Goal: Transaction & Acquisition: Purchase product/service

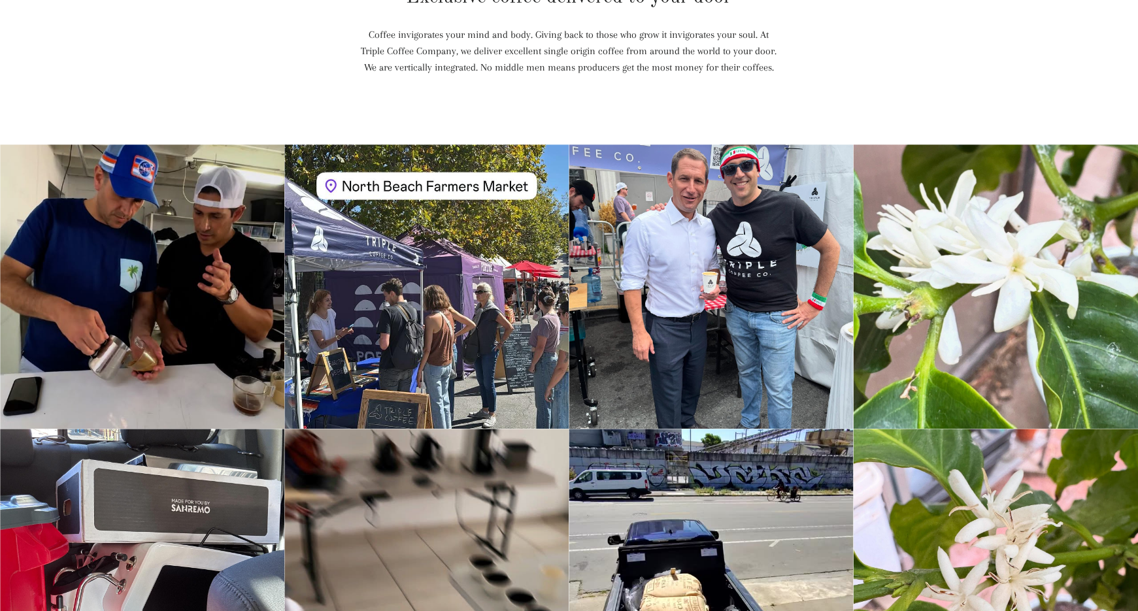
scroll to position [1095, 0]
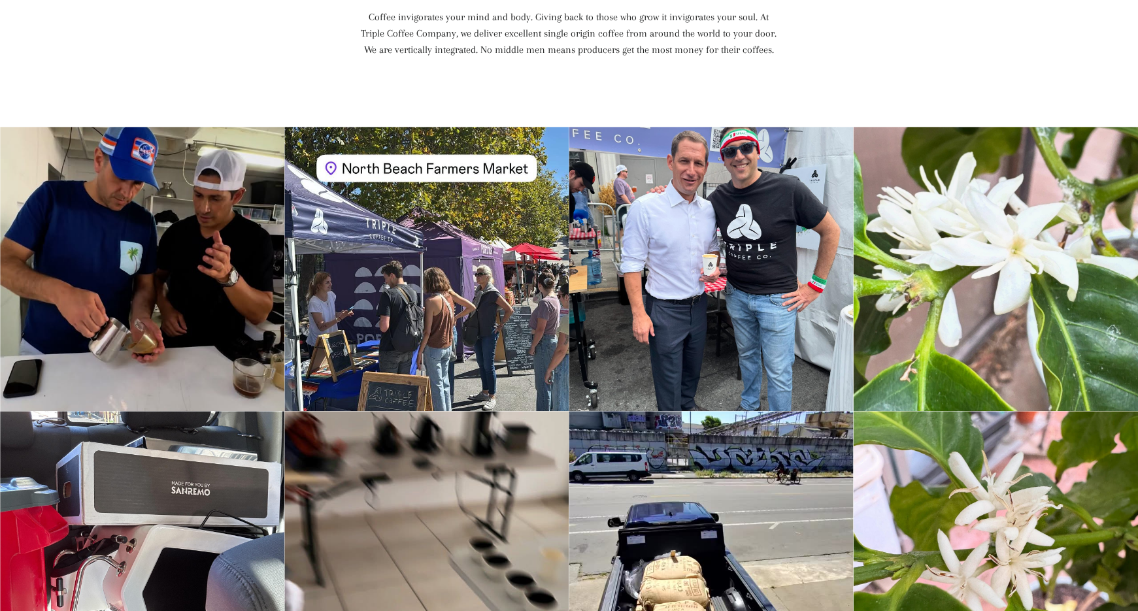
click at [475, 223] on div "Instagram post opens in a popup" at bounding box center [426, 269] width 284 height 284
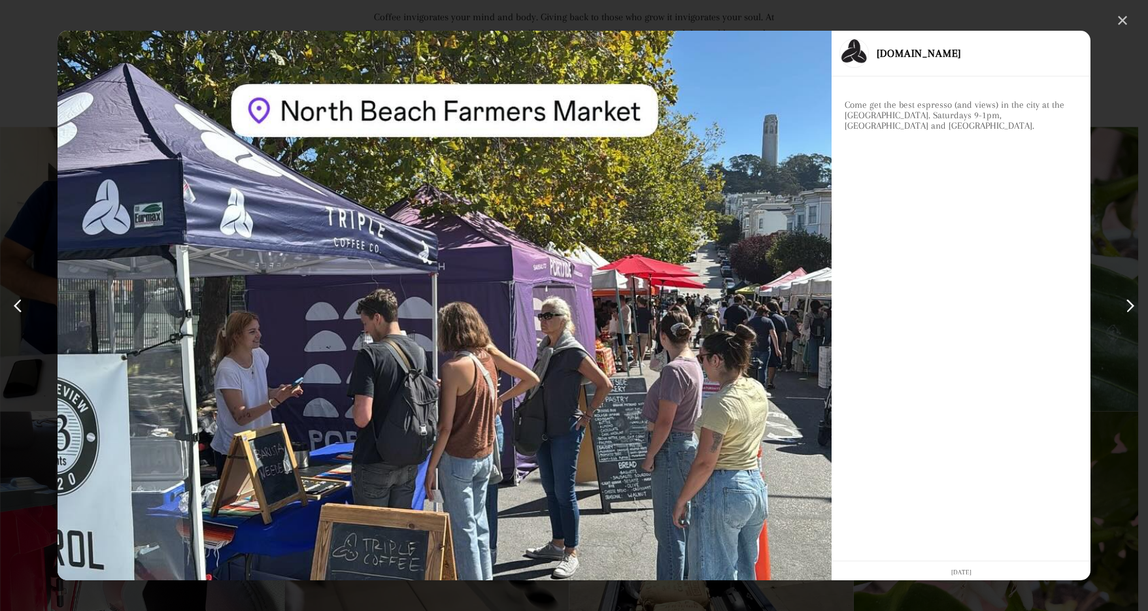
click at [1115, 20] on div "✕" at bounding box center [1123, 21] width 20 height 20
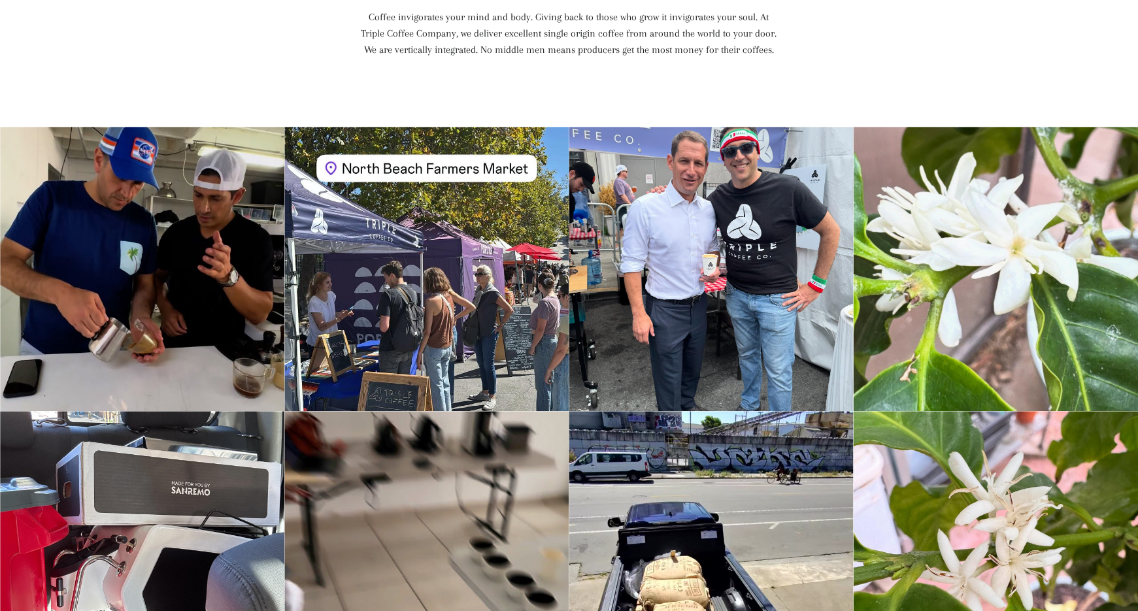
click at [787, 274] on div "Instagram post opens in a popup" at bounding box center [712, 269] width 284 height 284
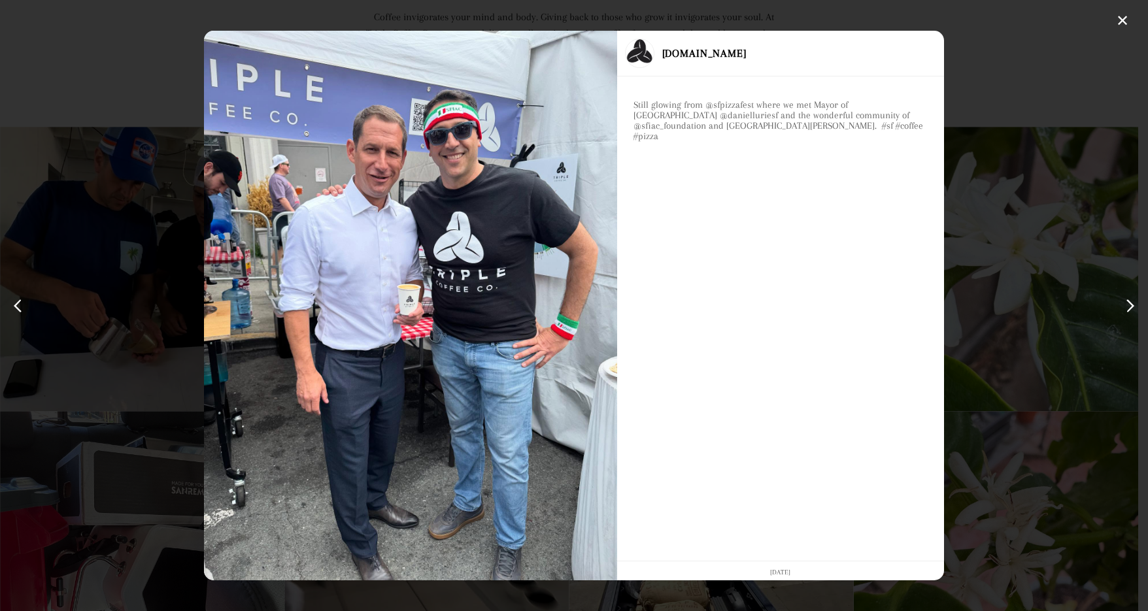
click at [1016, 252] on div "✕ triple.coffee Still glowing from @sfpizzafest where we met Mayor of San Franc…" at bounding box center [574, 305] width 1148 height 611
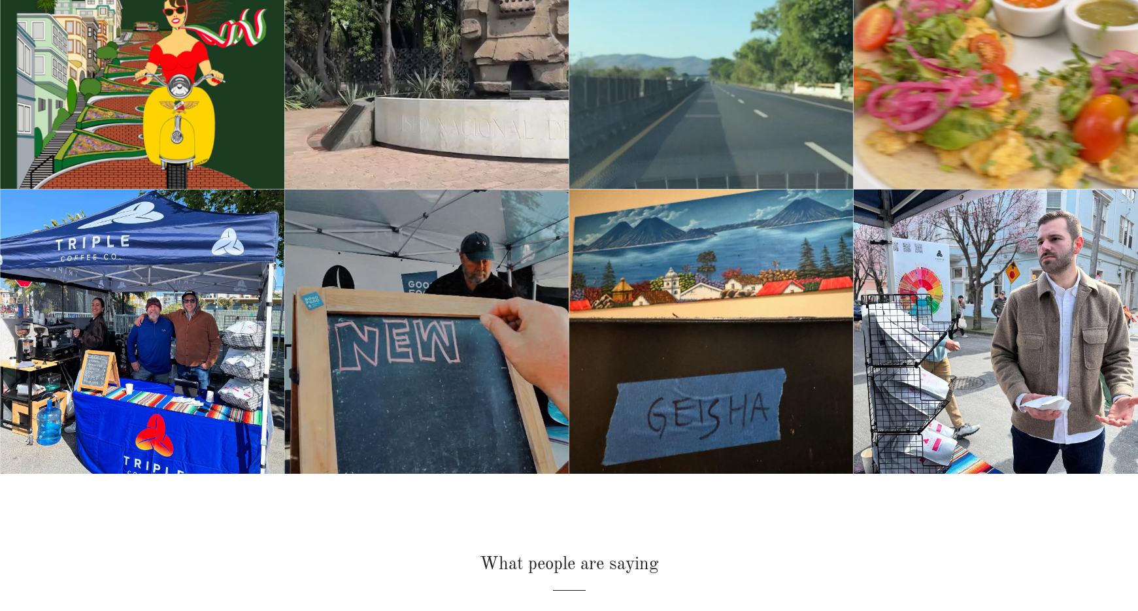
scroll to position [1920, 0]
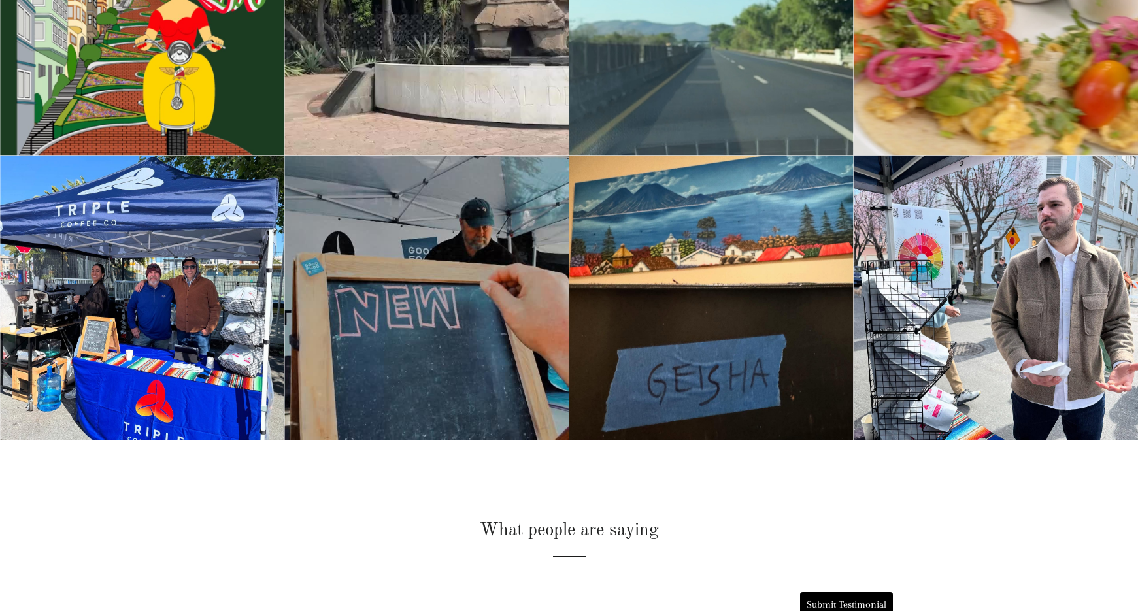
click at [211, 297] on div "Instagram post opens in a popup" at bounding box center [142, 298] width 284 height 284
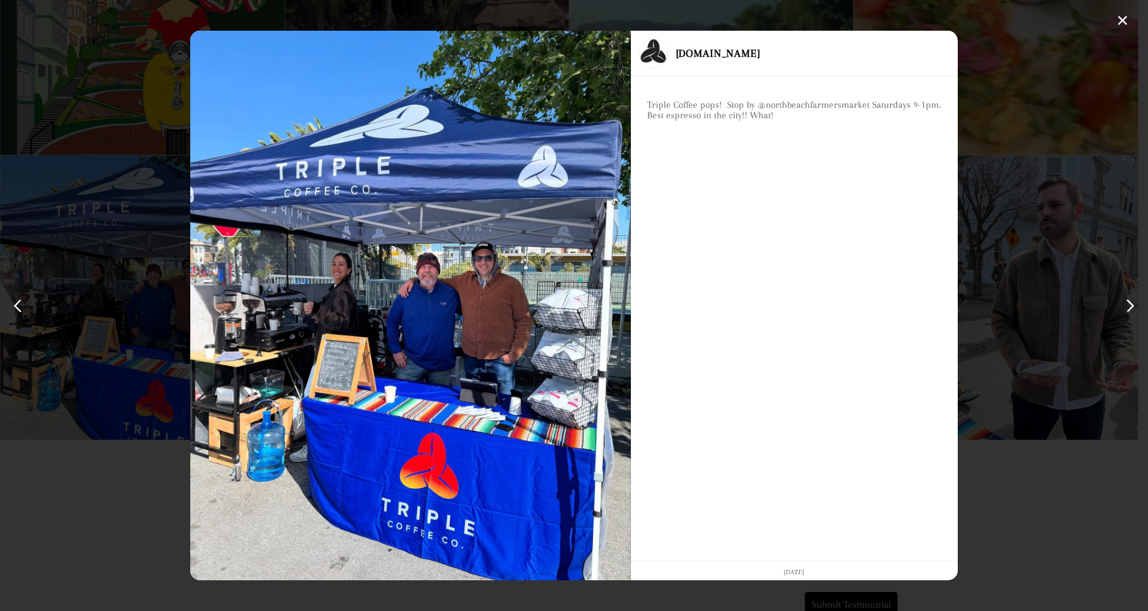
click at [67, 227] on div "✕ triple.coffee Triple Coffee pops! Stop by @northbeachfarmersmarket Saturdays …" at bounding box center [574, 305] width 1148 height 611
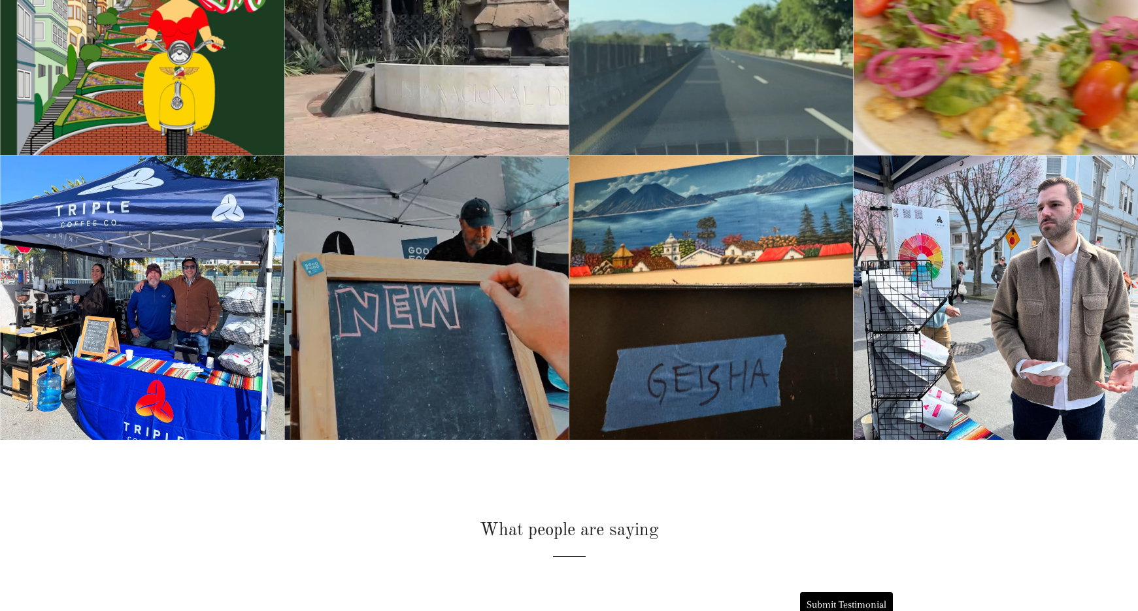
scroll to position [1917, 0]
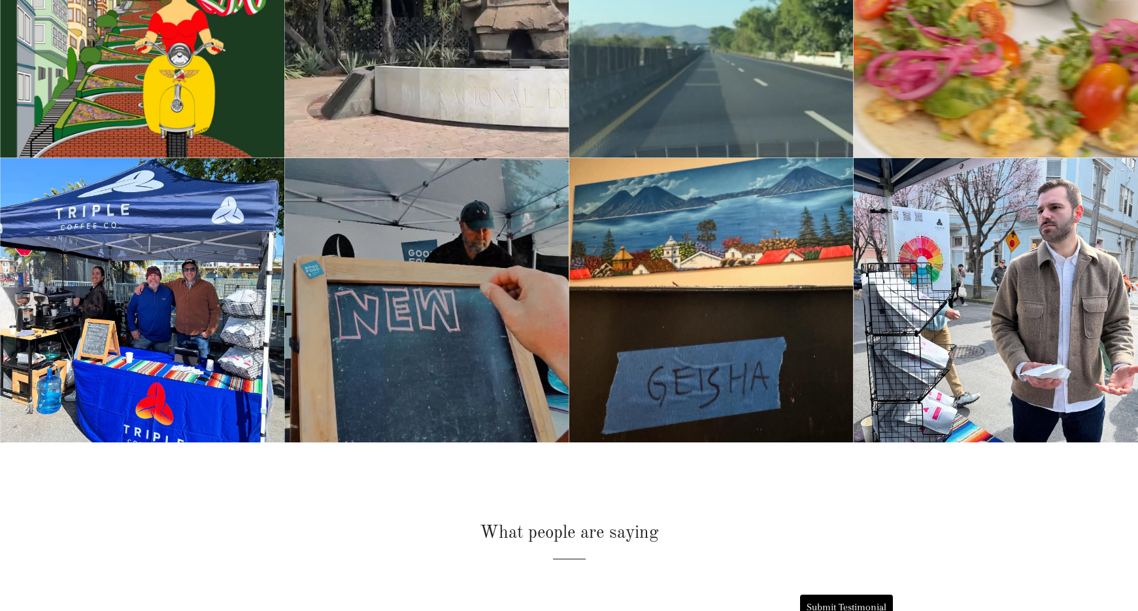
click at [949, 372] on div "Instagram post opens in a popup" at bounding box center [996, 300] width 284 height 284
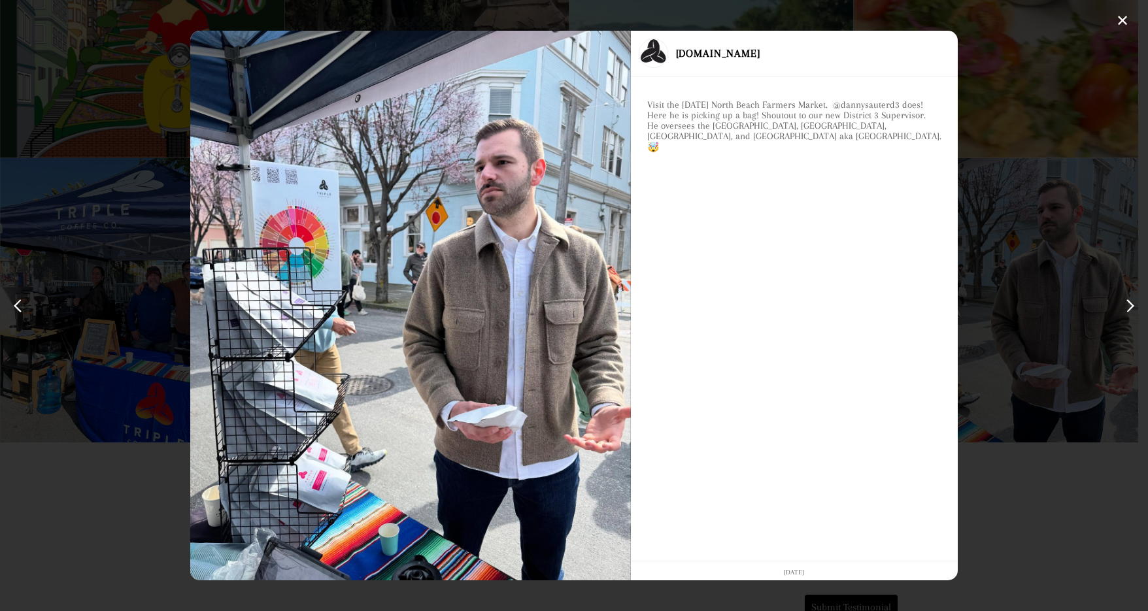
click at [308, 479] on div "Instagram post #16 details" at bounding box center [410, 306] width 440 height 551
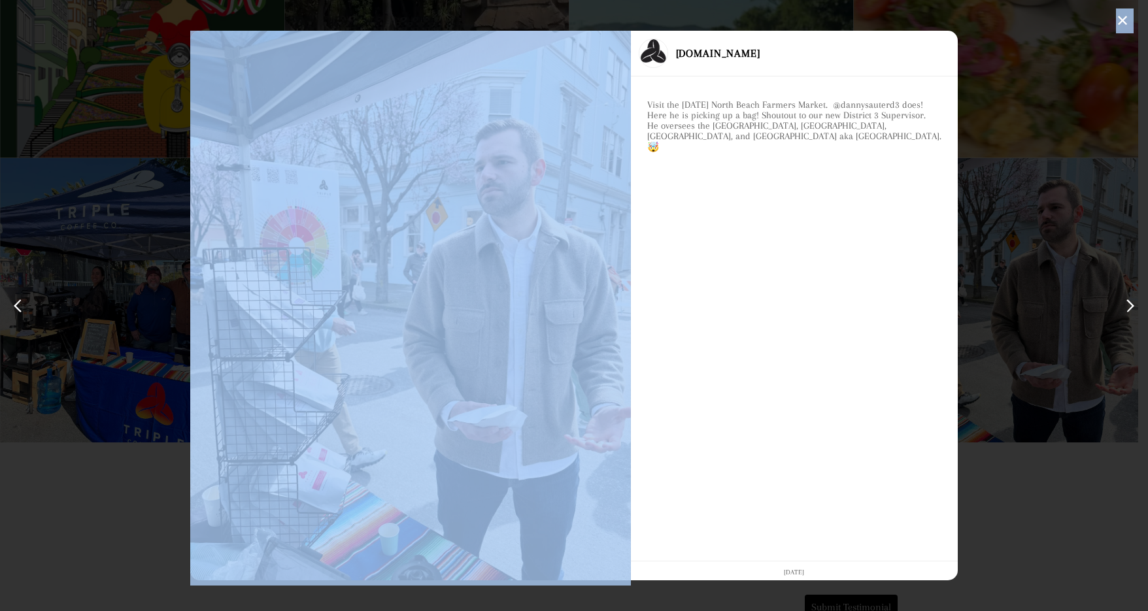
drag, startPoint x: 311, startPoint y: 463, endPoint x: 505, endPoint y: 663, distance: 278.4
click at [1127, 18] on div "✕" at bounding box center [1123, 21] width 20 height 20
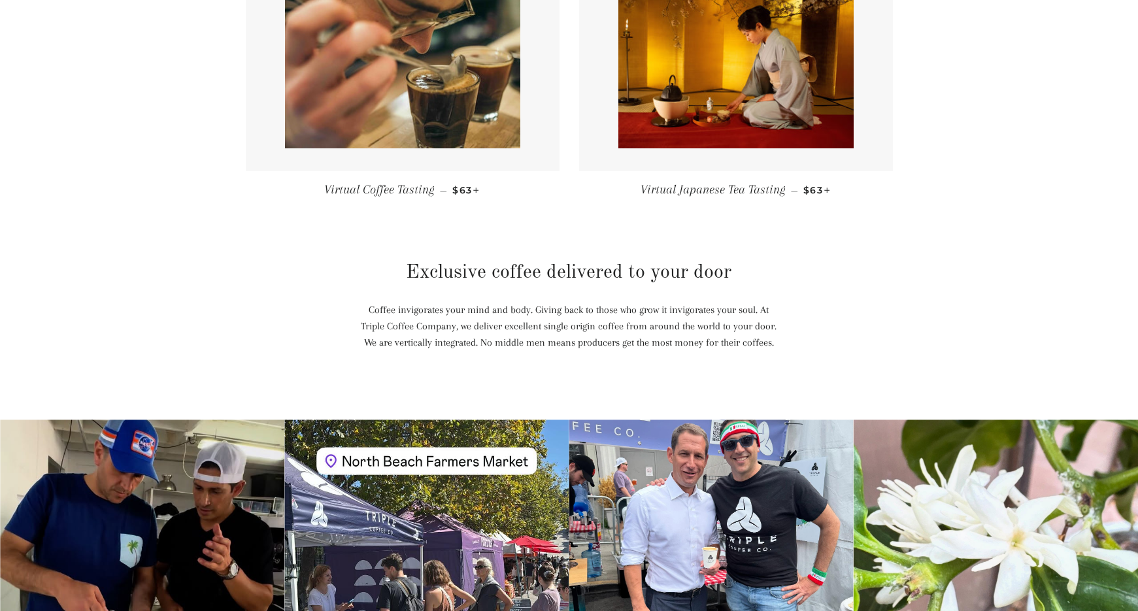
scroll to position [800, 0]
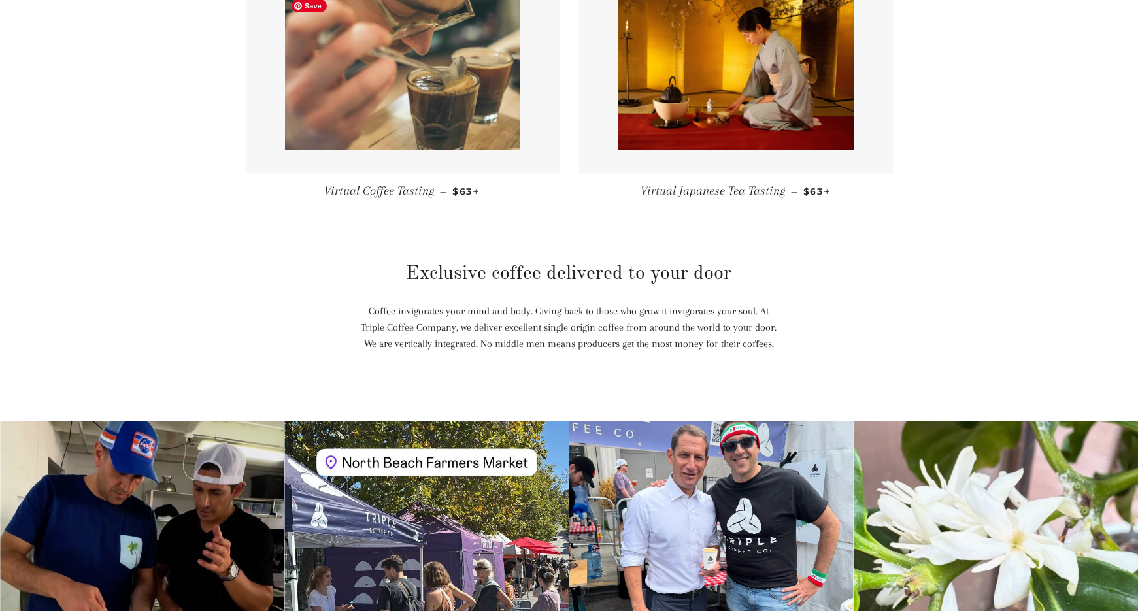
click at [486, 120] on img at bounding box center [402, 71] width 235 height 157
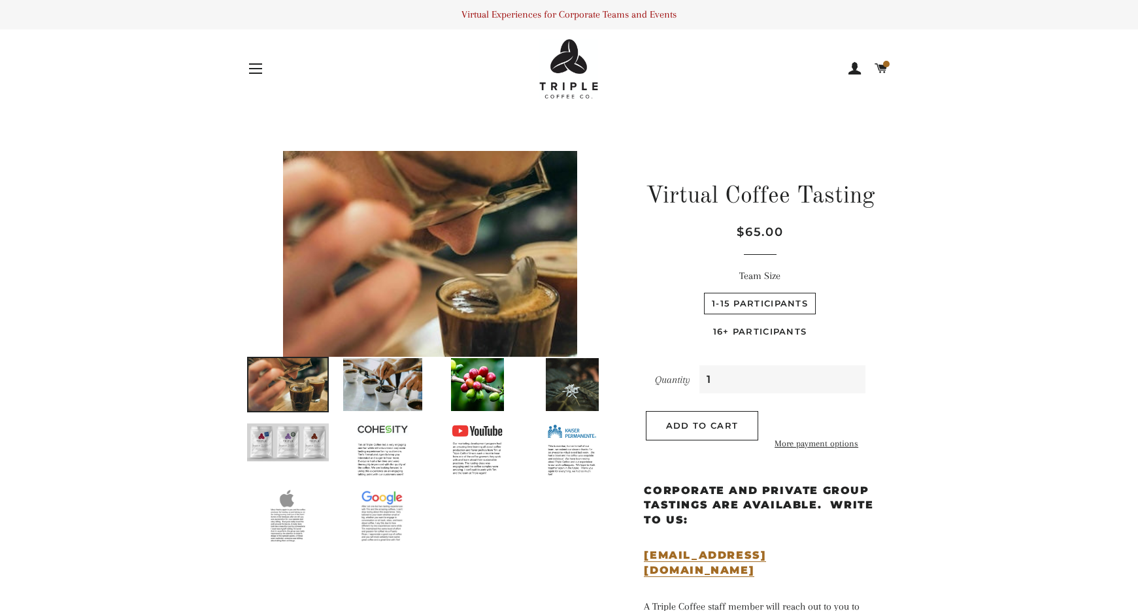
click at [261, 71] on button "Site navigation" at bounding box center [255, 68] width 33 height 33
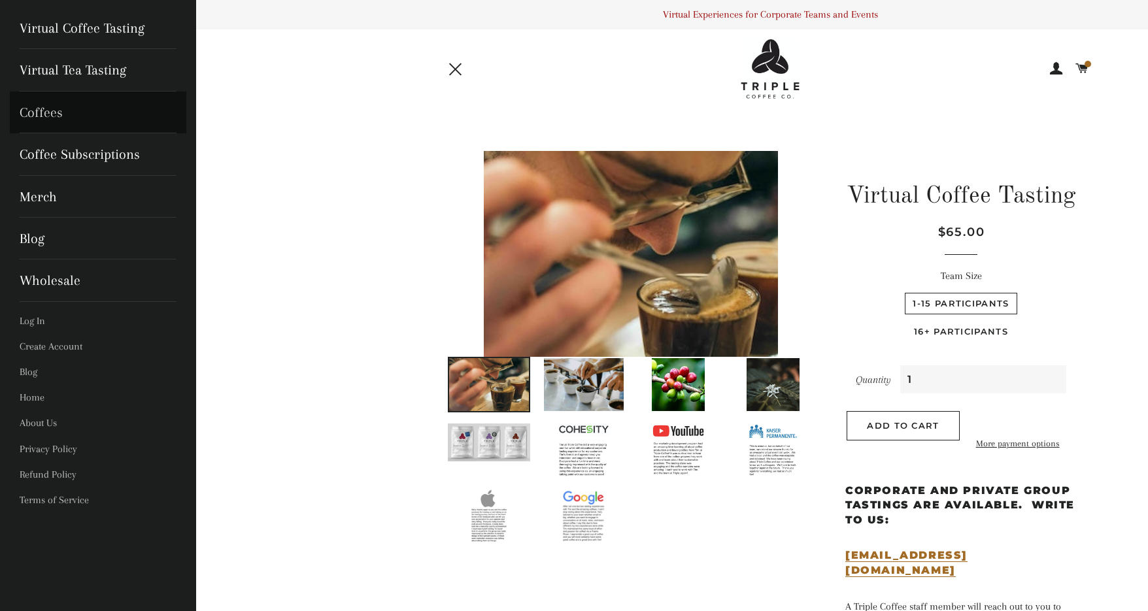
click at [56, 108] on link "Coffees" at bounding box center [98, 113] width 177 height 42
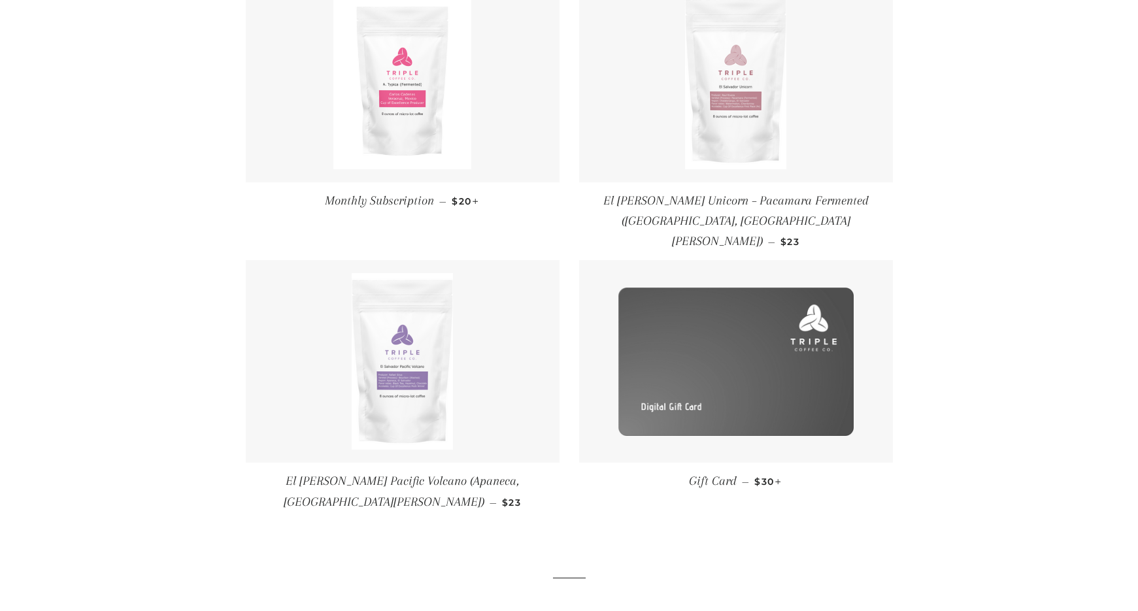
scroll to position [198, 0]
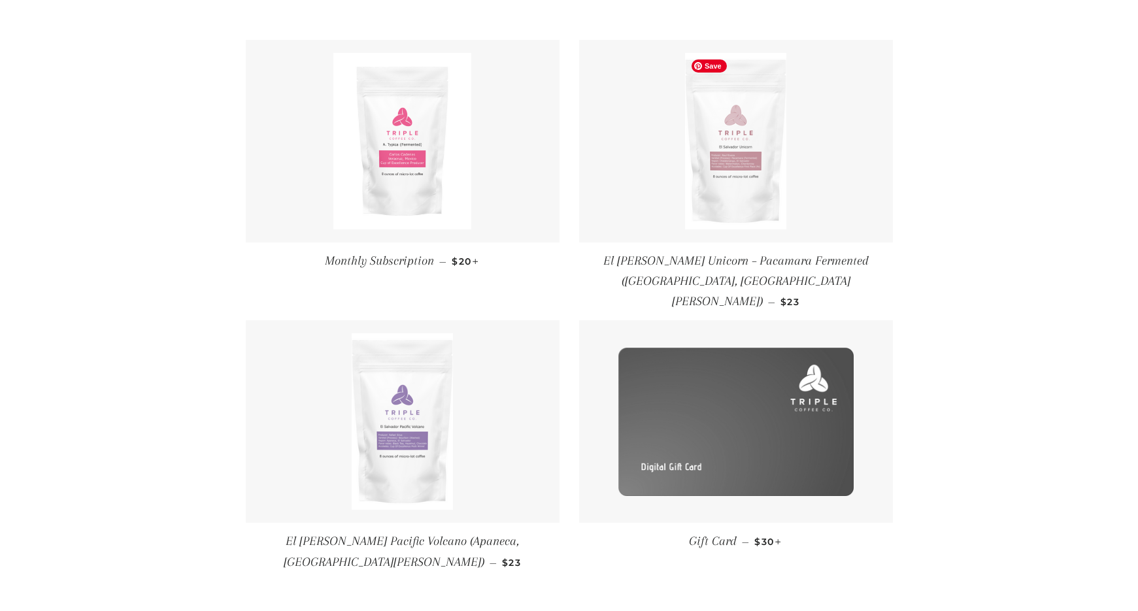
click at [761, 169] on img at bounding box center [735, 141] width 101 height 177
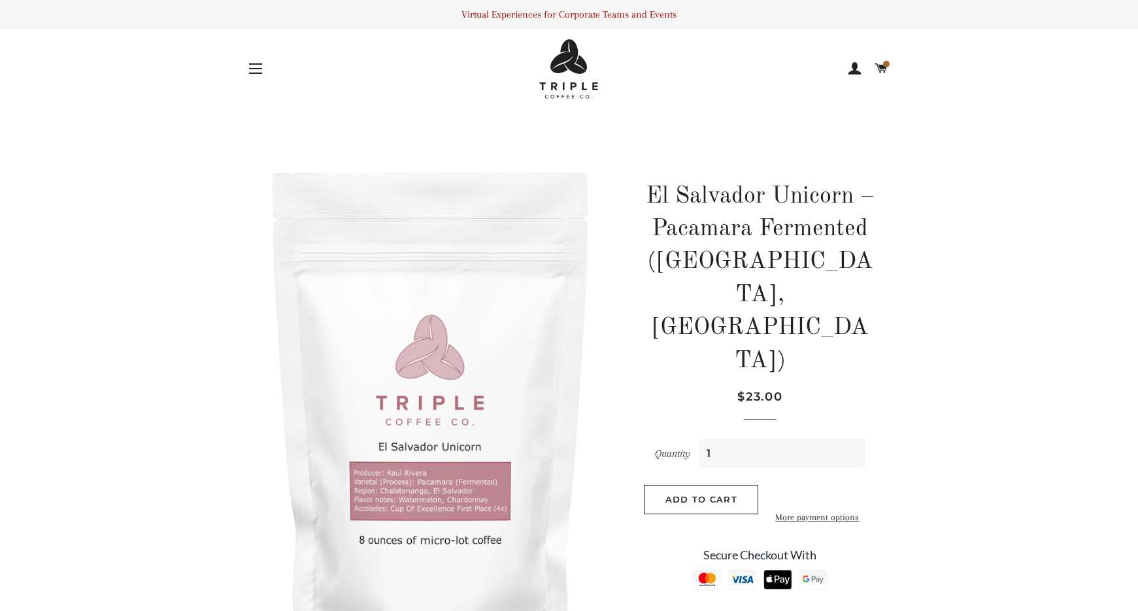
click at [877, 61] on span at bounding box center [881, 69] width 13 height 20
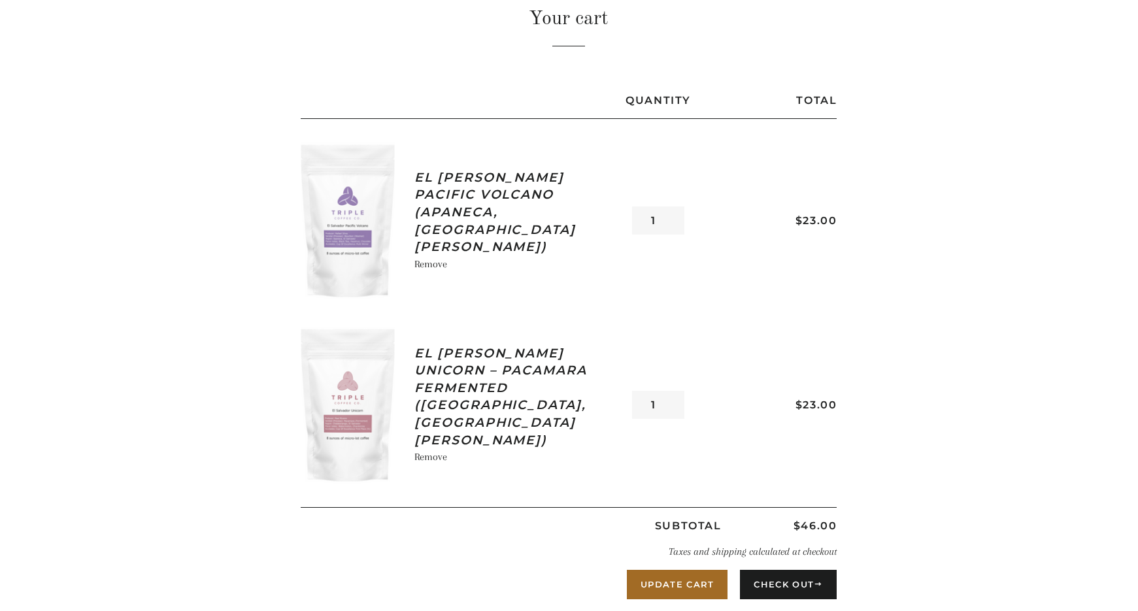
scroll to position [278, 0]
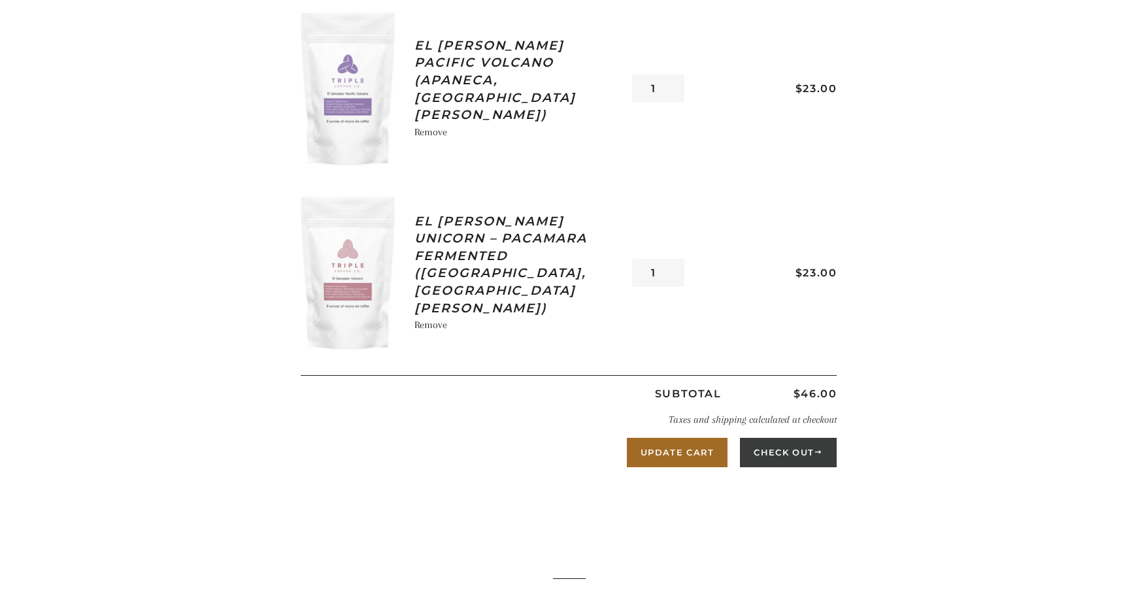
click at [780, 456] on button "Check Out" at bounding box center [788, 452] width 97 height 29
